Goal: Book appointment/travel/reservation

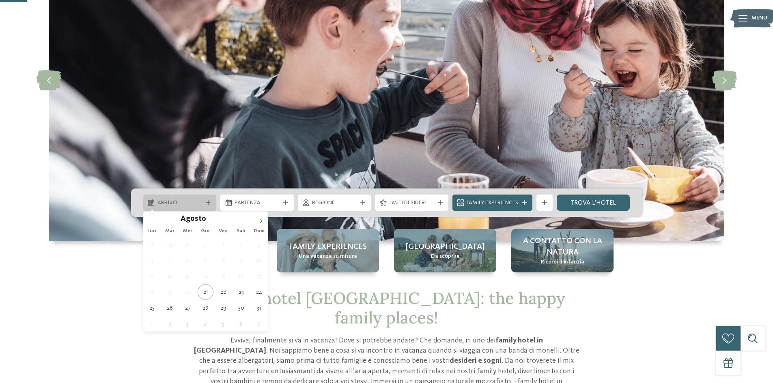
click at [208, 200] on icon at bounding box center [208, 202] width 5 height 5
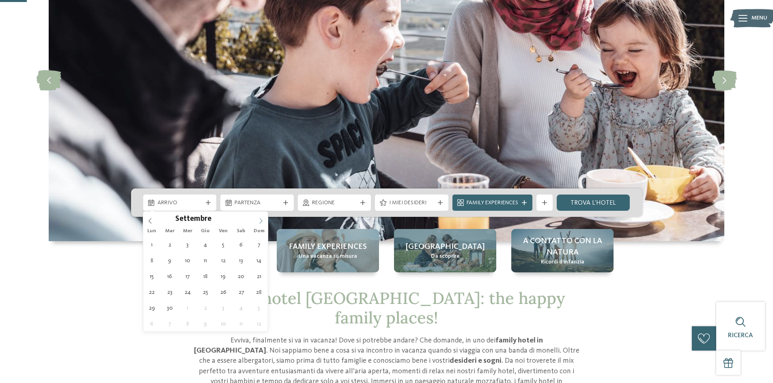
click at [260, 216] on span at bounding box center [261, 219] width 14 height 14
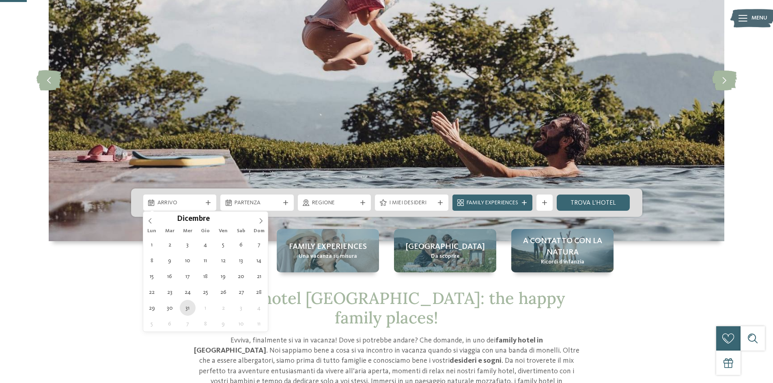
type div "[DATE]"
type input "****"
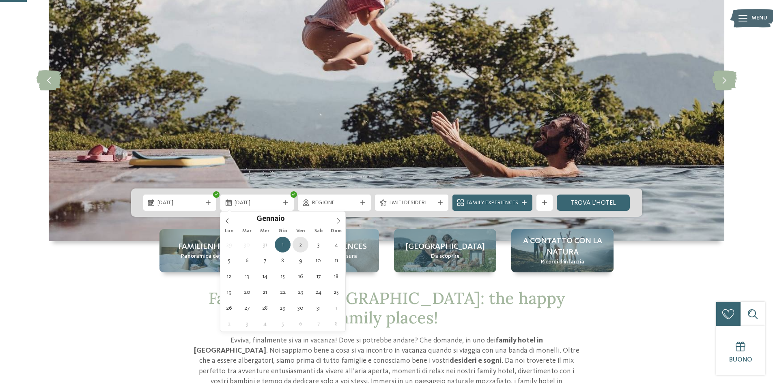
type div "[DATE]"
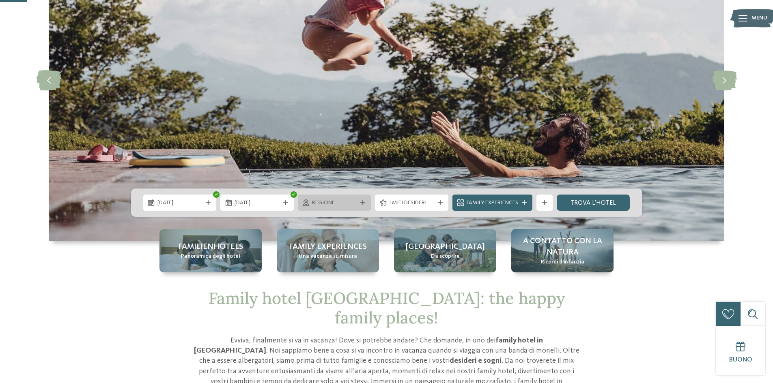
click at [366, 203] on div at bounding box center [363, 202] width 8 height 5
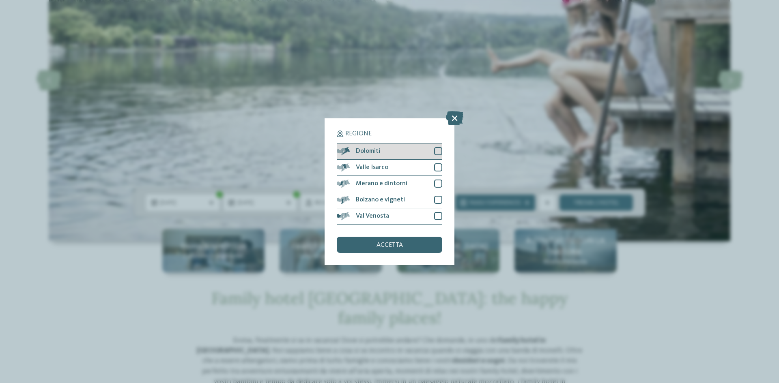
click at [438, 149] on div at bounding box center [438, 151] width 8 height 8
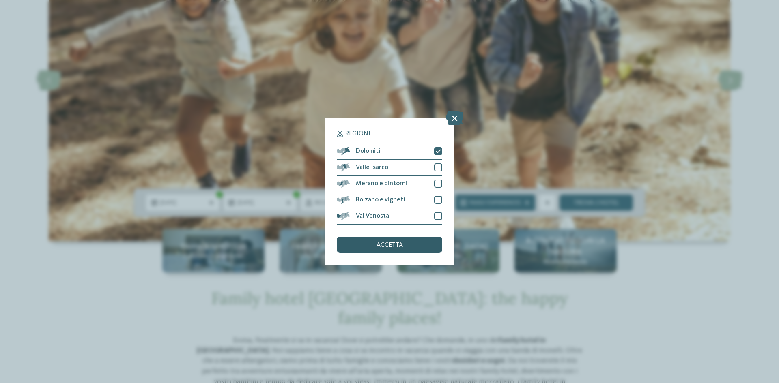
click at [385, 251] on div "accetta" at bounding box center [389, 245] width 105 height 16
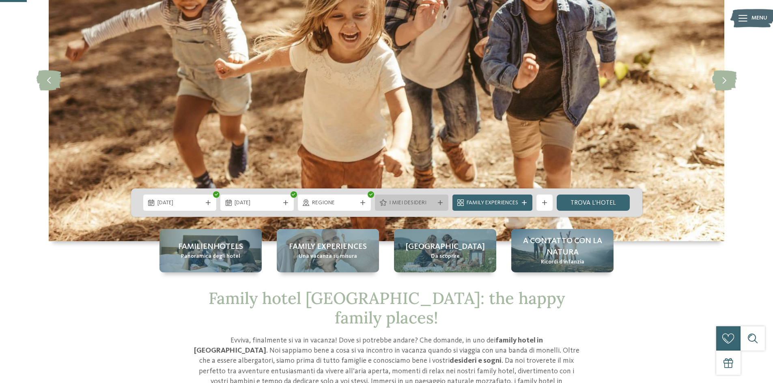
click at [438, 204] on icon at bounding box center [440, 202] width 5 height 5
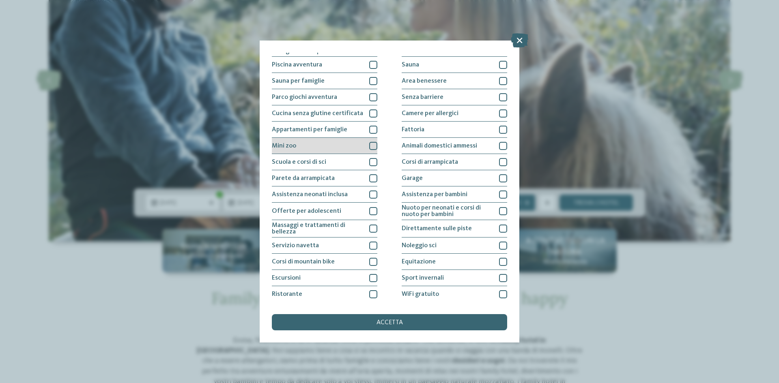
scroll to position [41, 0]
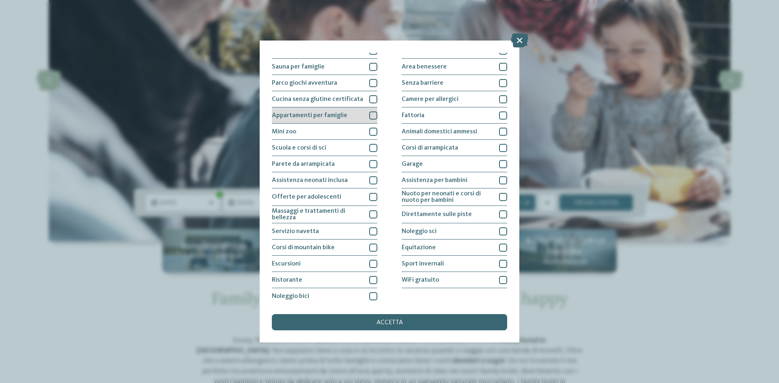
click at [371, 116] on div at bounding box center [373, 116] width 8 height 8
click at [370, 148] on div at bounding box center [373, 148] width 8 height 8
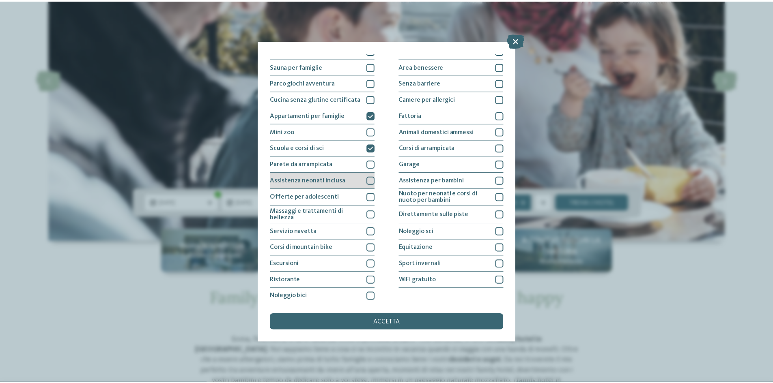
scroll to position [43, 0]
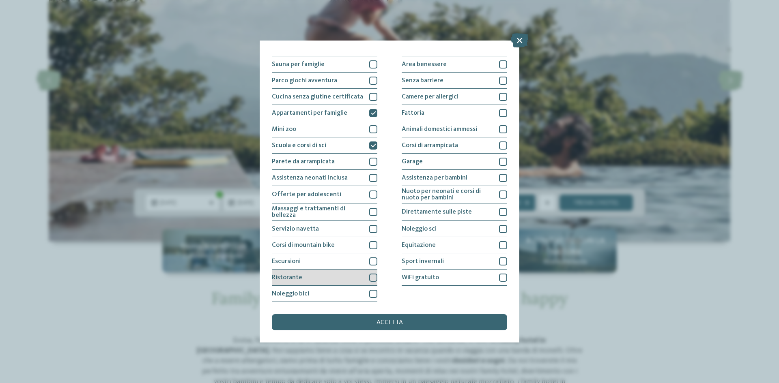
click at [370, 278] on div at bounding box center [373, 278] width 8 height 8
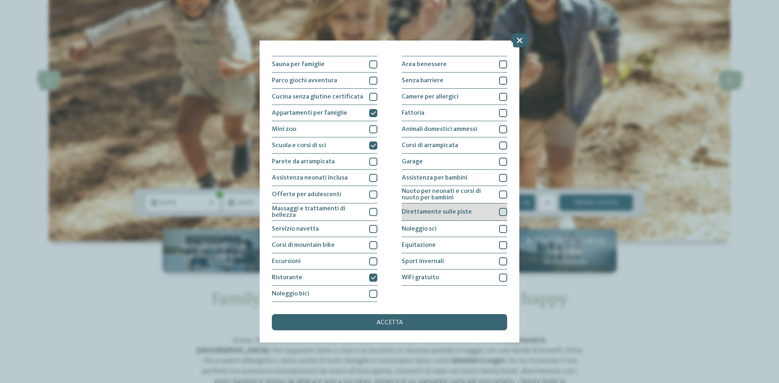
click at [499, 213] on div at bounding box center [503, 212] width 8 height 8
click at [499, 230] on div at bounding box center [503, 229] width 8 height 8
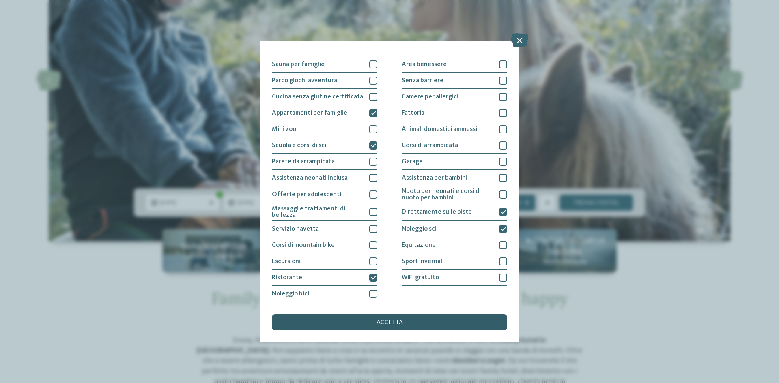
click at [432, 326] on div "accetta" at bounding box center [389, 322] width 235 height 16
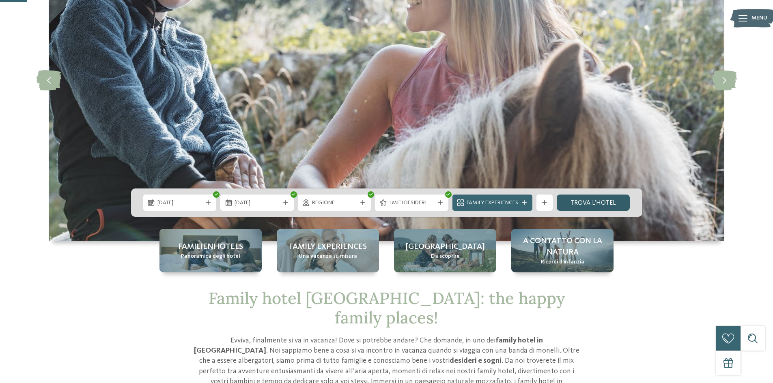
click at [602, 208] on link "trova l’hotel" at bounding box center [593, 203] width 73 height 16
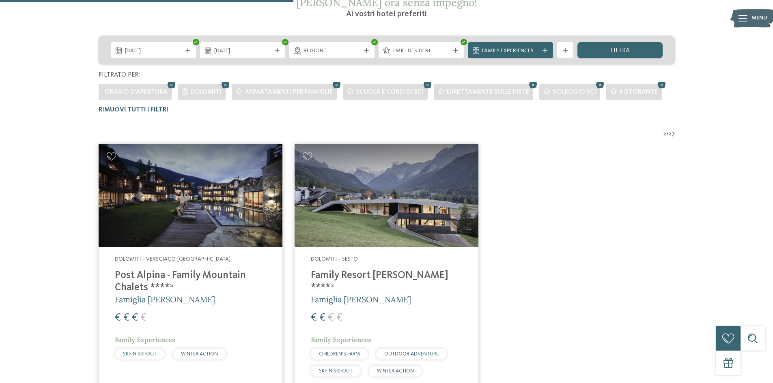
scroll to position [266, 0]
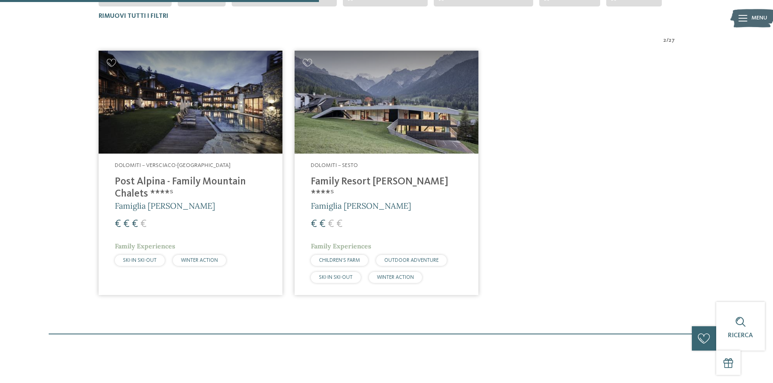
click at [385, 123] on img at bounding box center [387, 102] width 184 height 103
click at [367, 138] on img at bounding box center [387, 102] width 184 height 103
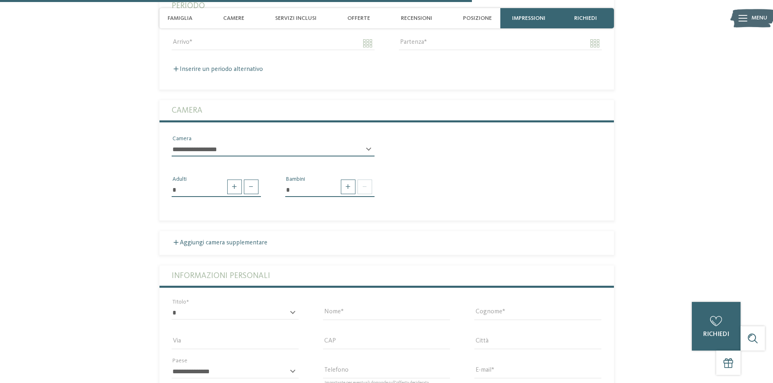
scroll to position [1501, 0]
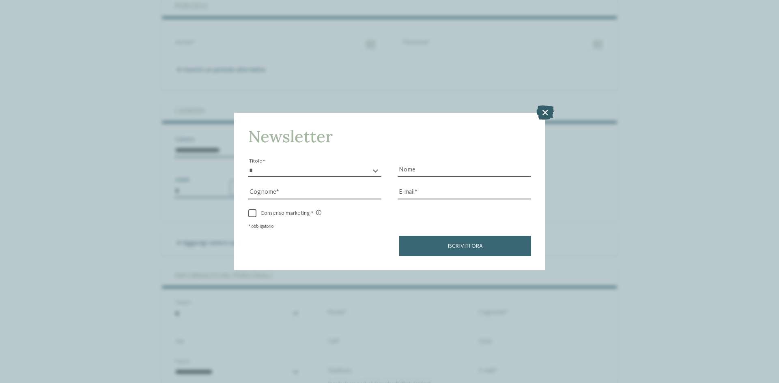
click at [545, 110] on icon at bounding box center [544, 112] width 17 height 14
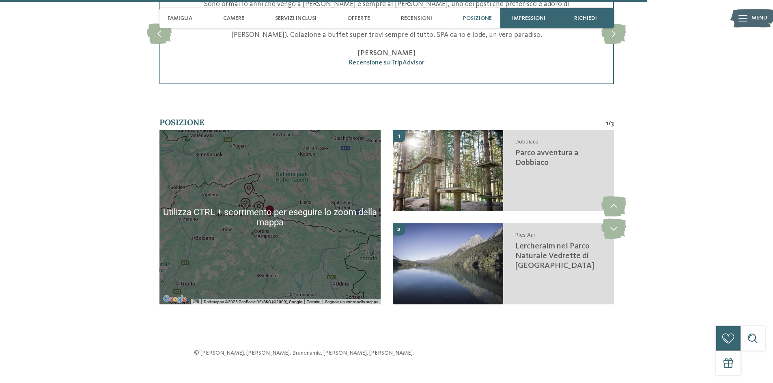
scroll to position [2029, 0]
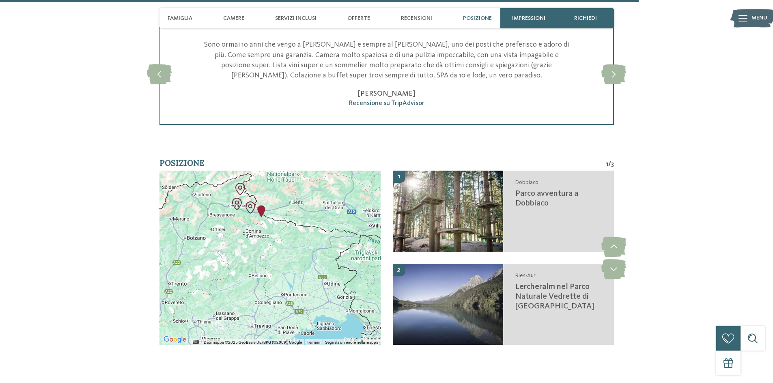
drag, startPoint x: 288, startPoint y: 238, endPoint x: 280, endPoint y: 196, distance: 42.3
click at [280, 196] on div at bounding box center [269, 258] width 221 height 174
click at [299, 287] on div at bounding box center [269, 258] width 221 height 174
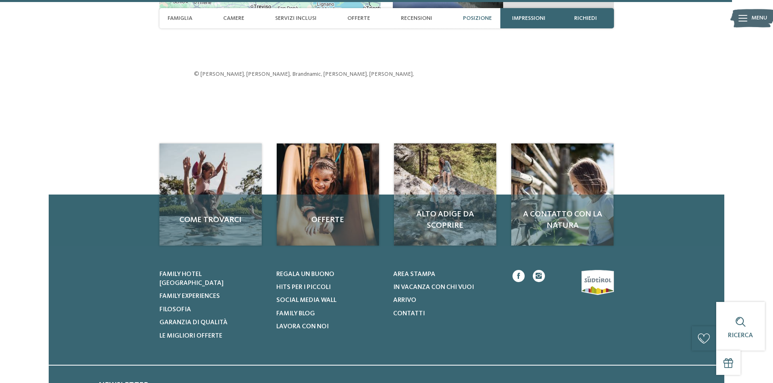
scroll to position [2353, 0]
